Goal: Check status: Check status

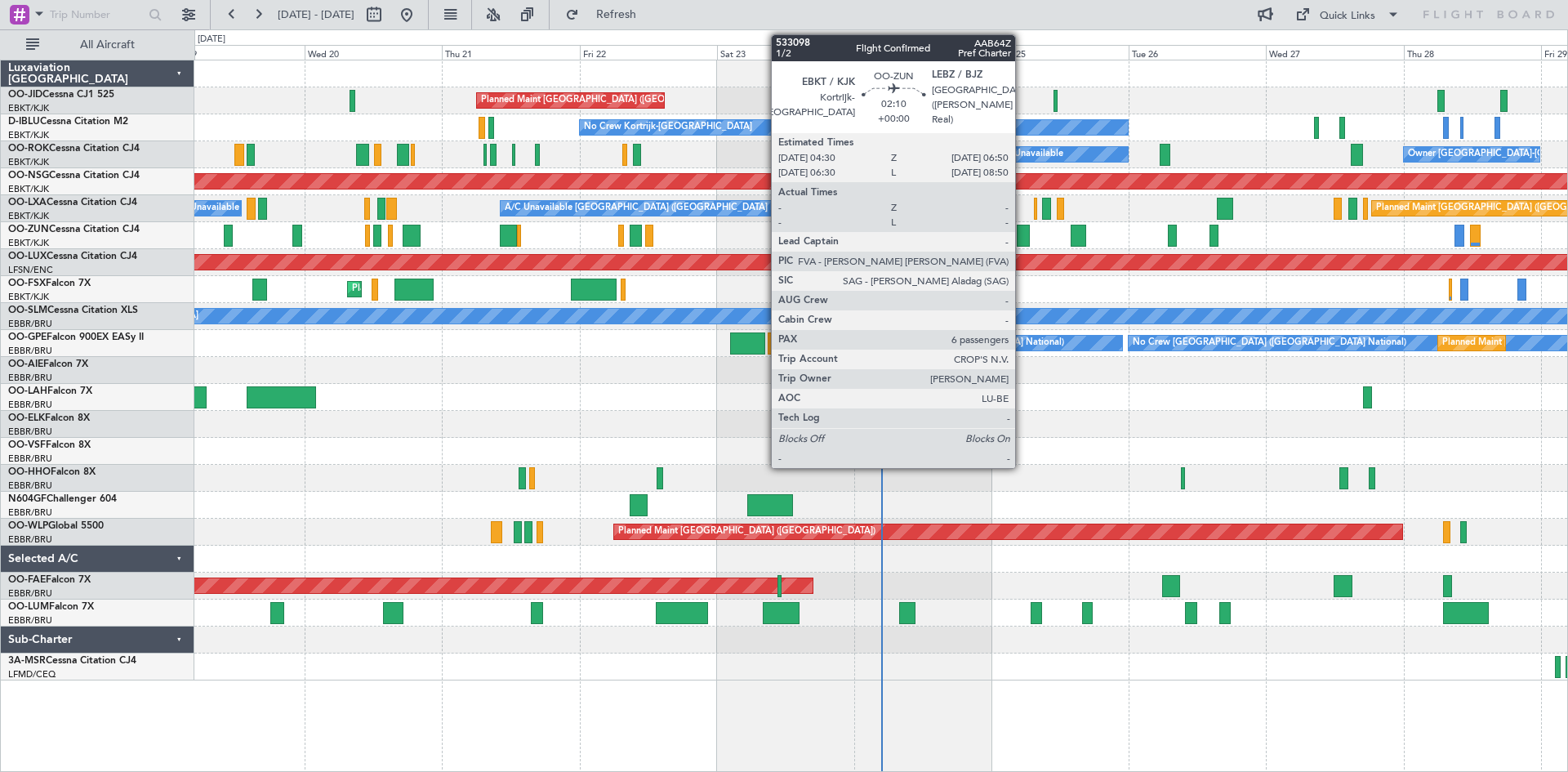
click at [1024, 234] on div at bounding box center [1024, 235] width 14 height 22
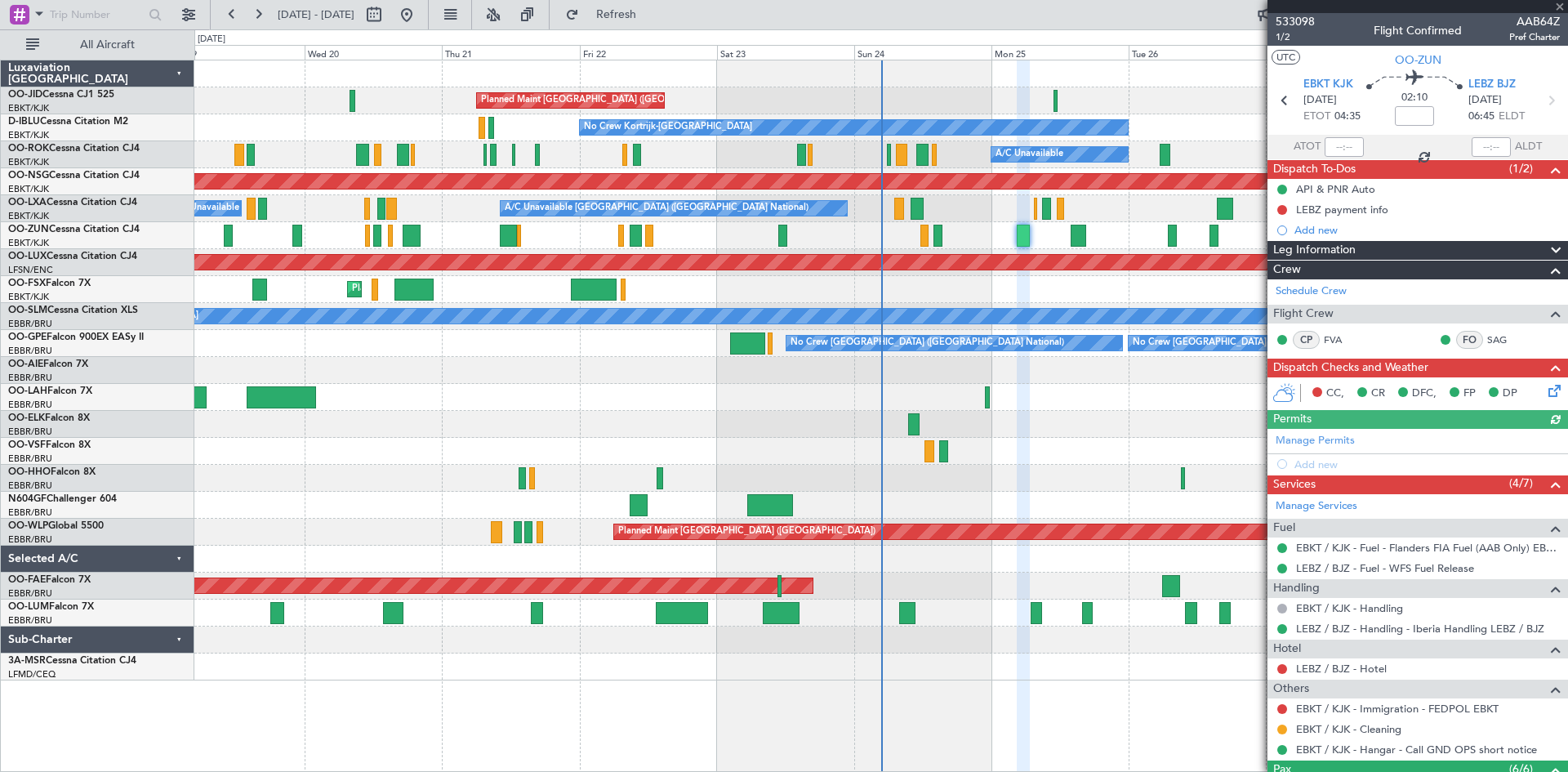
scroll to position [254, 0]
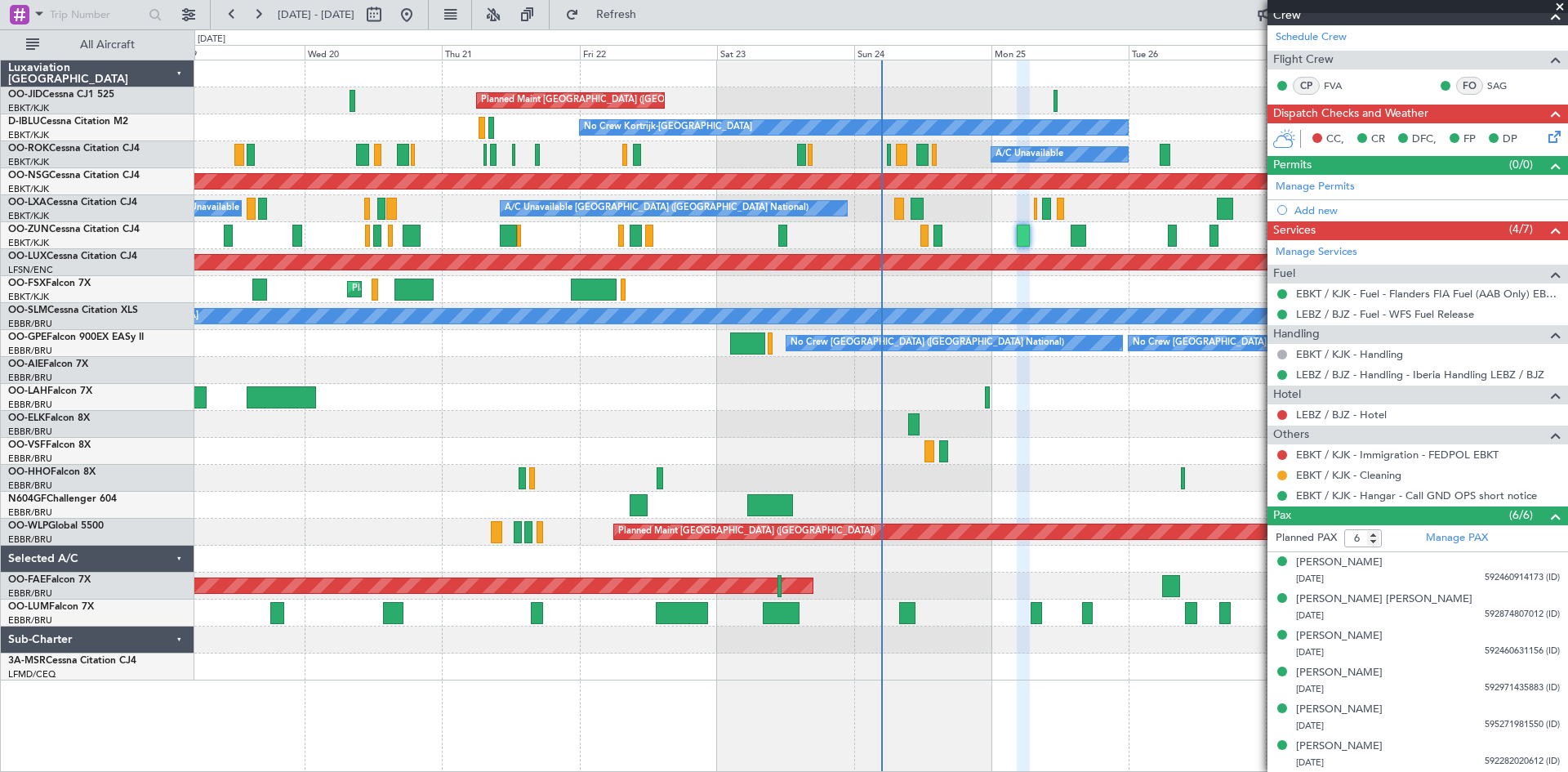
click at [1561, 3] on span at bounding box center [1559, 7] width 16 height 14
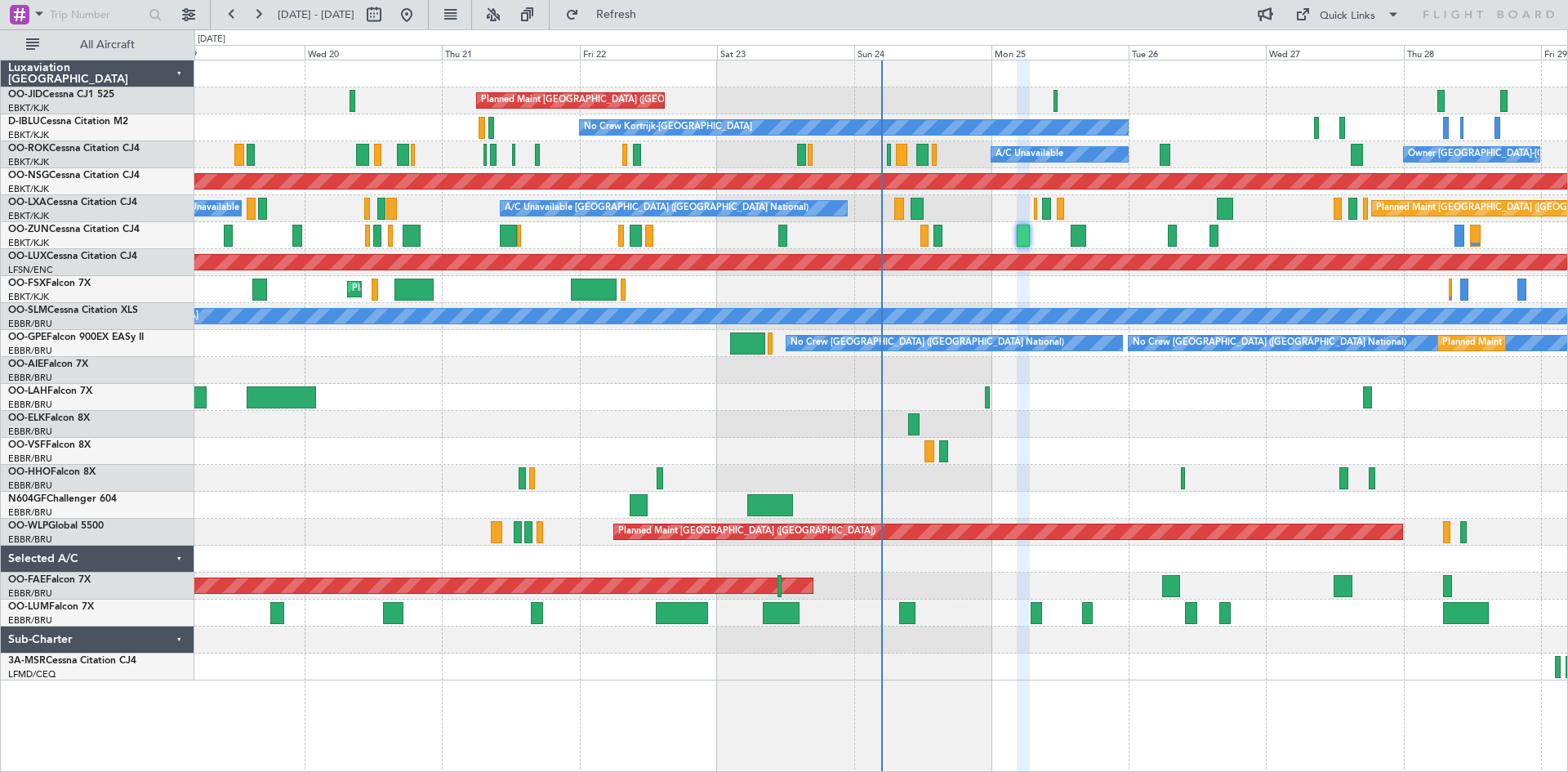
type input "0"
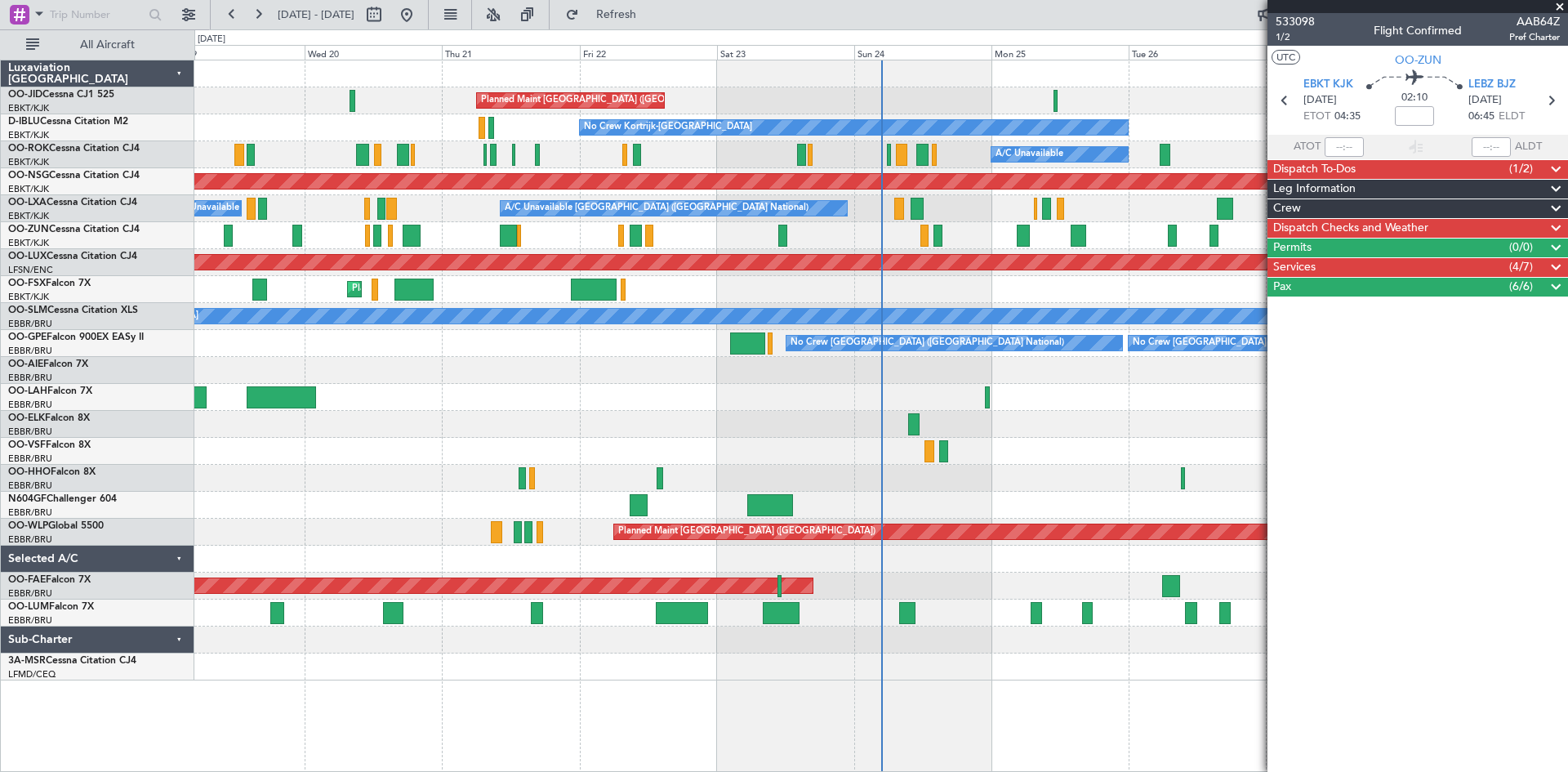
scroll to position [0, 0]
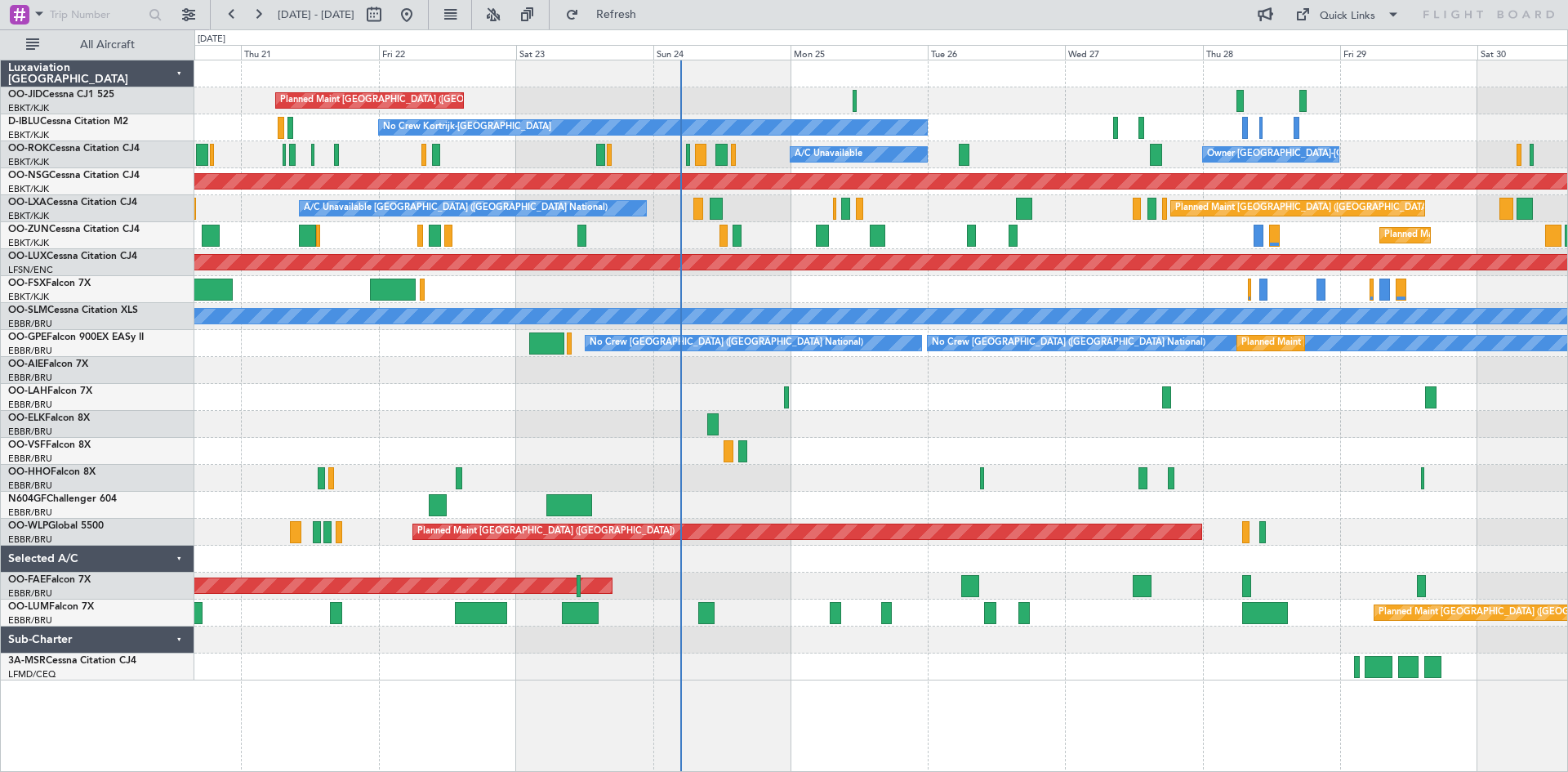
click at [1064, 172] on div "Planned Maint [GEOGRAPHIC_DATA] ([GEOGRAPHIC_DATA]) Planned Maint [GEOGRAPHIC_D…" at bounding box center [880, 370] width 1373 height 620
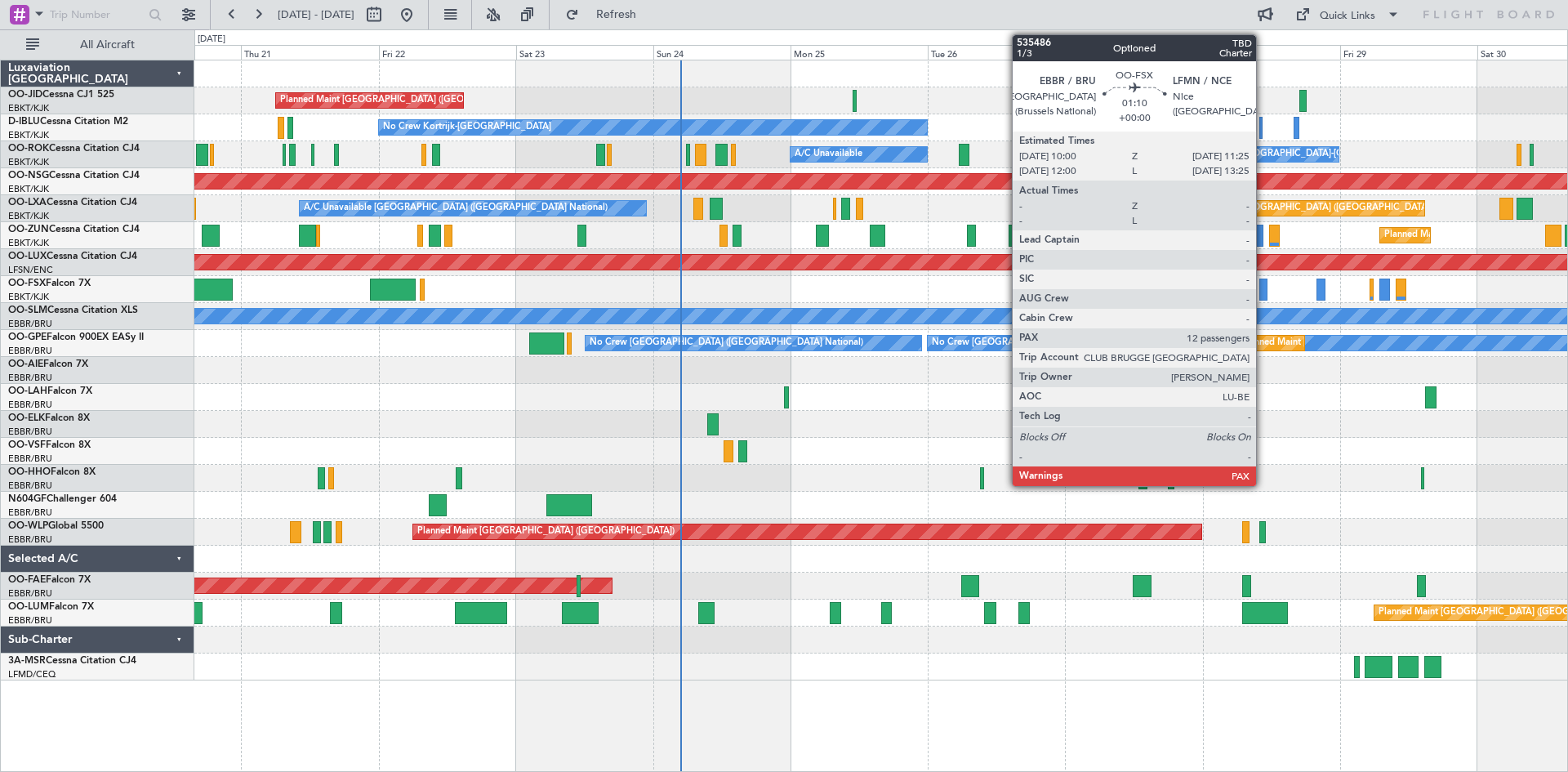
click at [1264, 286] on div at bounding box center [1263, 289] width 9 height 22
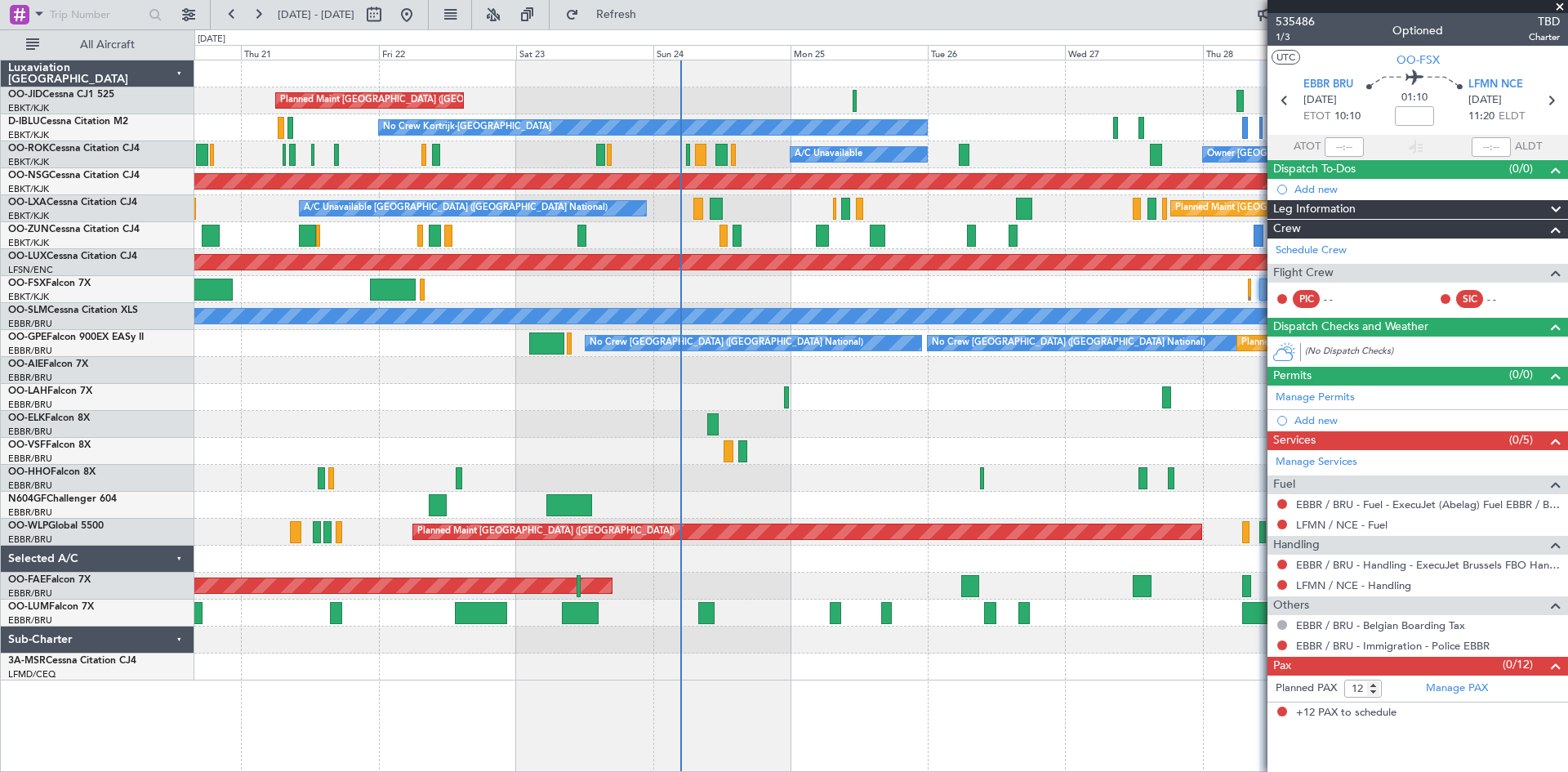
click at [1558, 6] on span at bounding box center [1559, 7] width 16 height 14
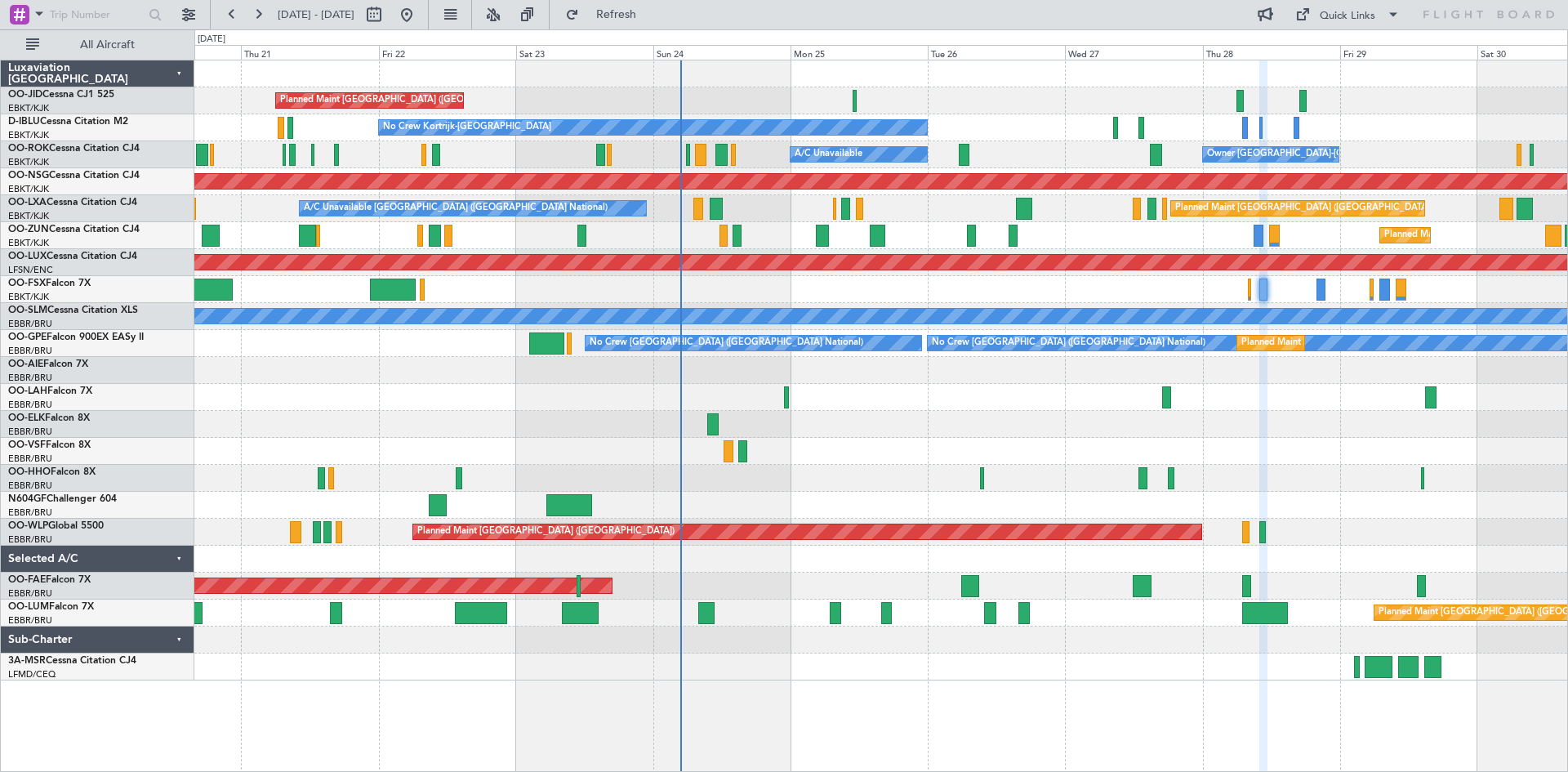
type input "0"
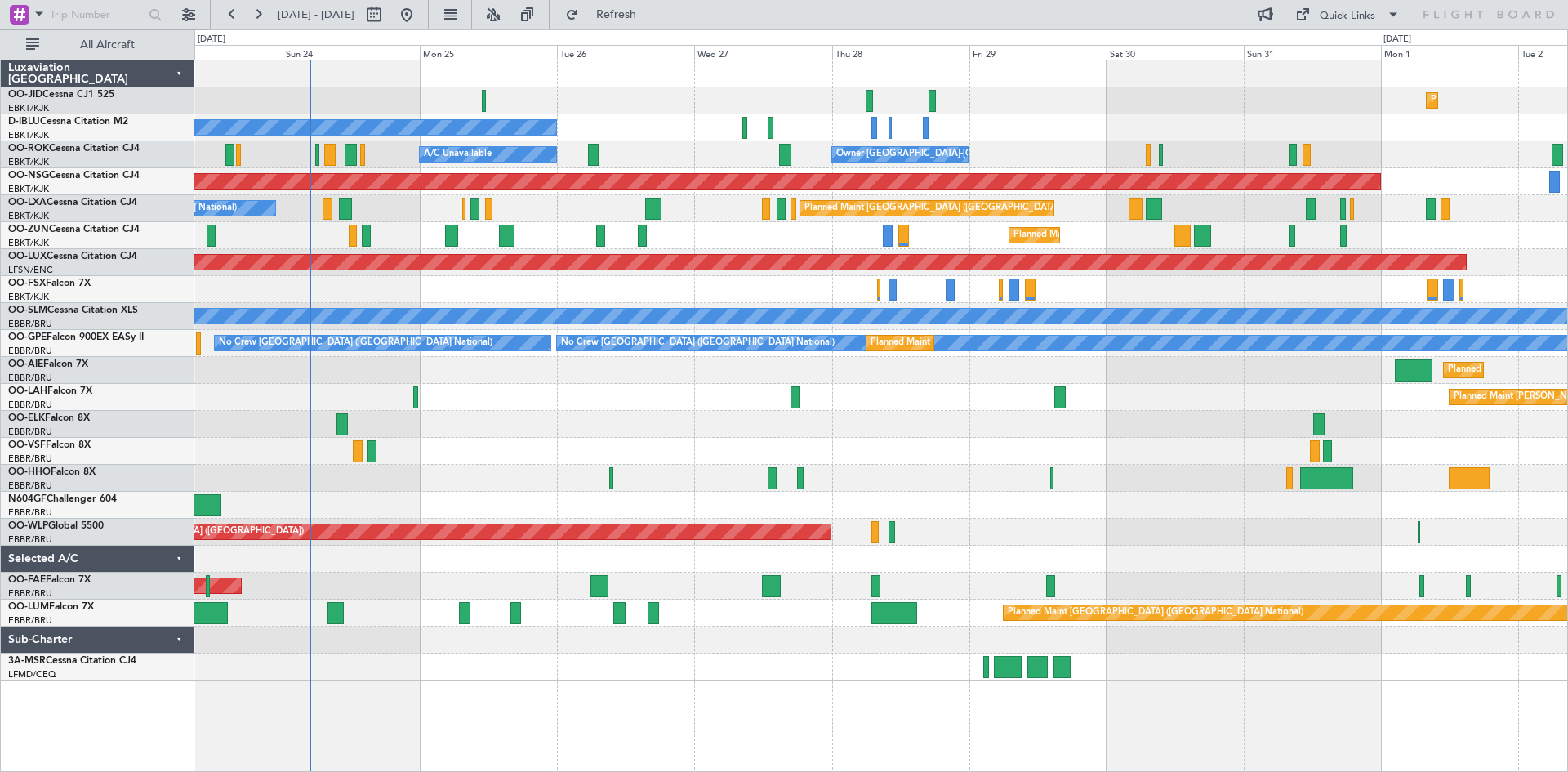
click at [958, 408] on div "Planned Maint Kortrijk-[GEOGRAPHIC_DATA] Planned Maint [GEOGRAPHIC_DATA] ([GEOG…" at bounding box center [880, 370] width 1373 height 620
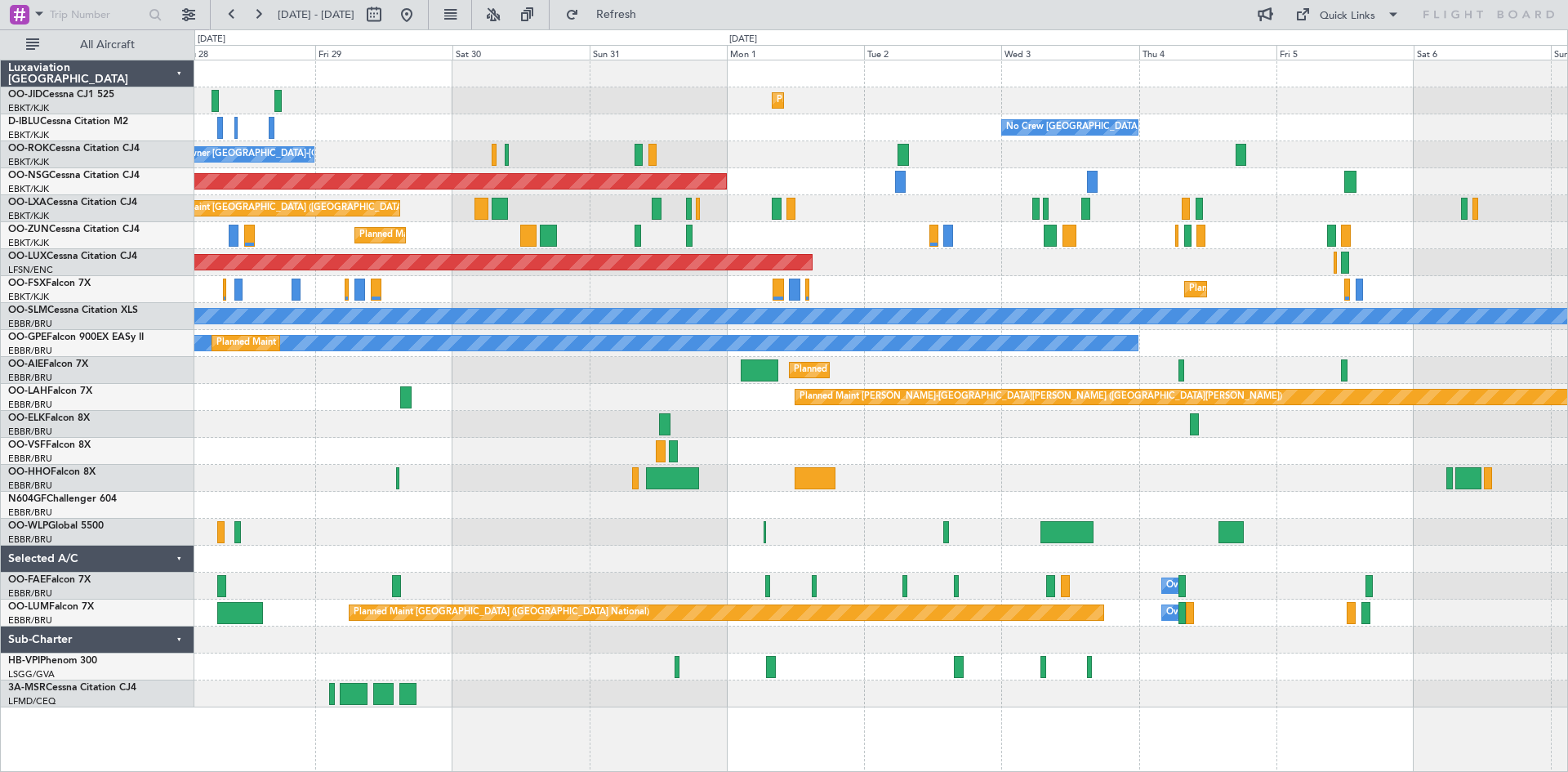
click at [924, 295] on div "Planned Maint Kortrijk-[GEOGRAPHIC_DATA] Planned Maint [GEOGRAPHIC_DATA]-[GEOGR…" at bounding box center [880, 290] width 1373 height 27
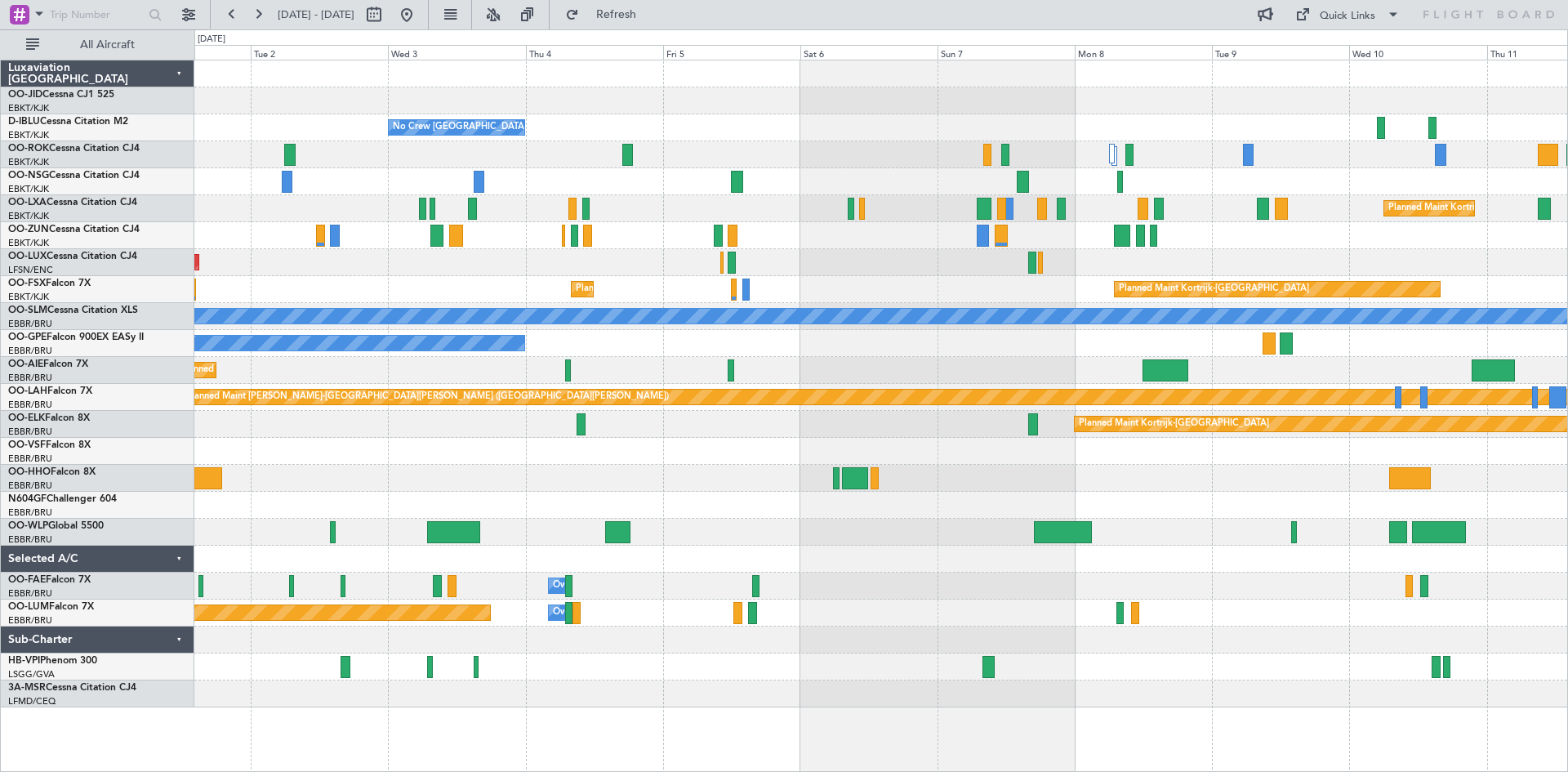
click at [494, 287] on div "Planned Maint Kortrijk-[GEOGRAPHIC_DATA] Planned Maint [GEOGRAPHIC_DATA]-[GEOGR…" at bounding box center [880, 290] width 1373 height 27
